Goal: Download file/media

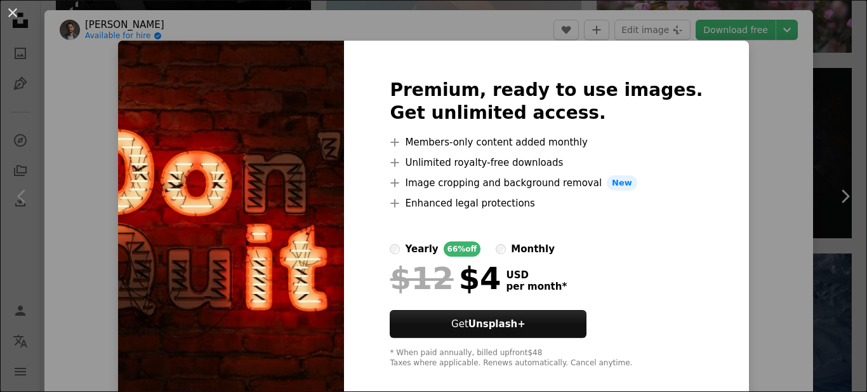
scroll to position [1079, 0]
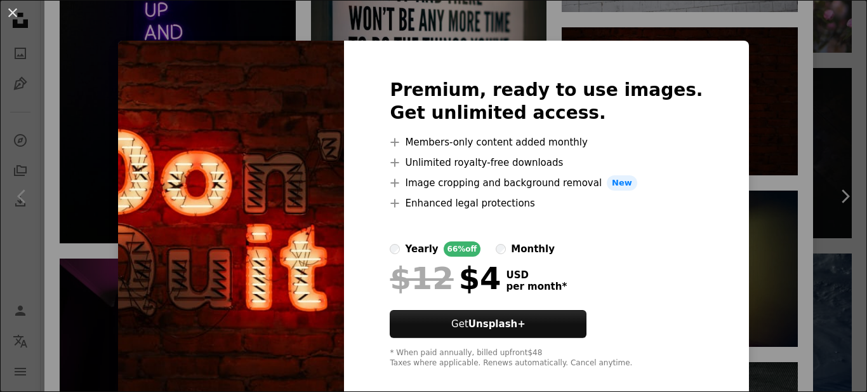
click at [775, 65] on div "An X shape Premium, ready to use images. Get unlimited access. A plus sign Memb…" at bounding box center [433, 196] width 867 height 392
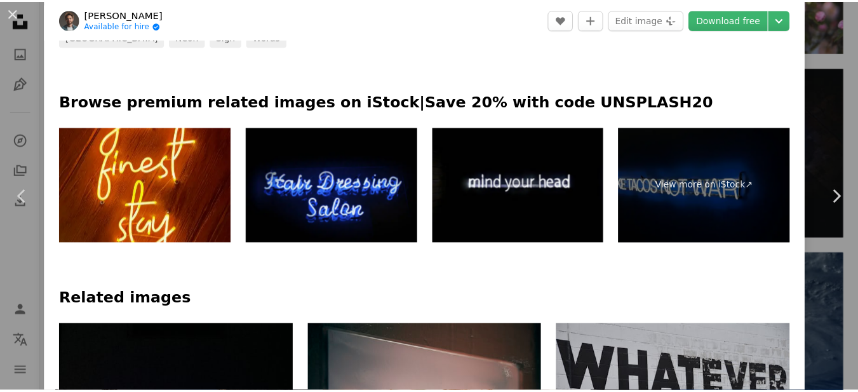
scroll to position [571, 0]
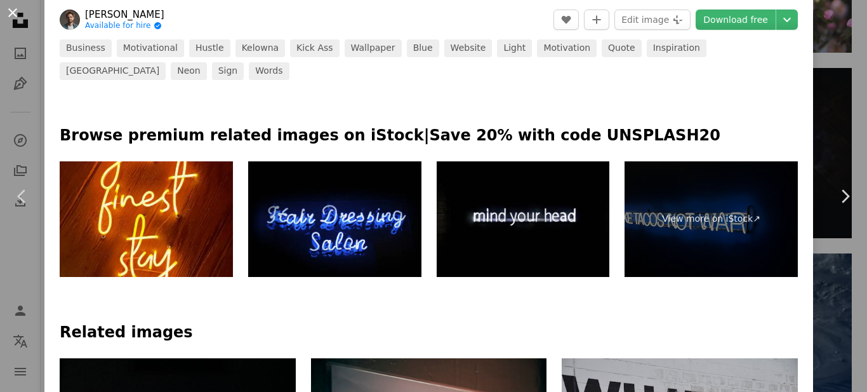
click at [15, 6] on button "An X shape" at bounding box center [12, 12] width 15 height 15
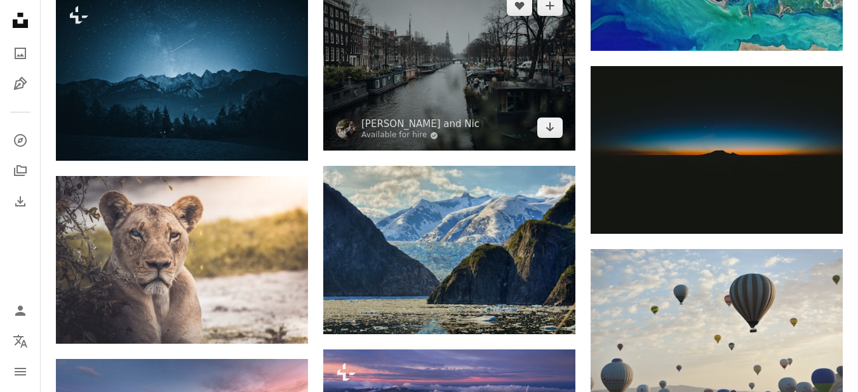
scroll to position [8702, 0]
